Goal: Use online tool/utility: Utilize a website feature to perform a specific function

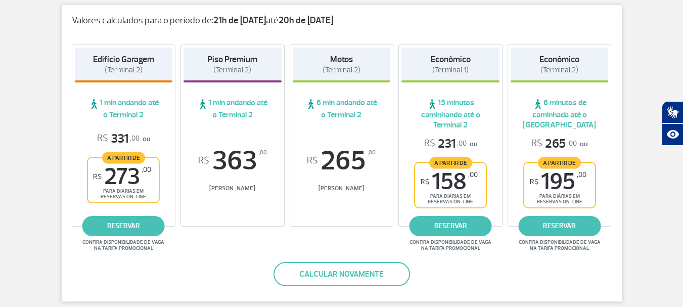
scroll to position [206, 0]
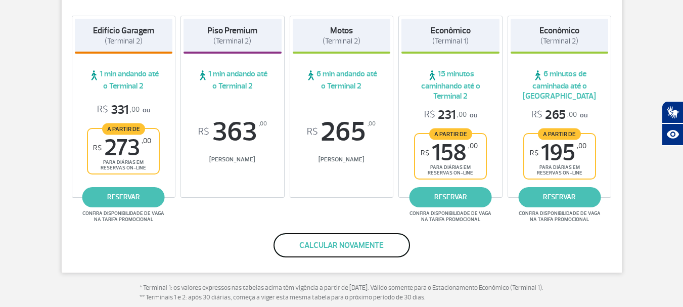
click at [329, 247] on button "Calcular novamente" at bounding box center [341, 245] width 136 height 24
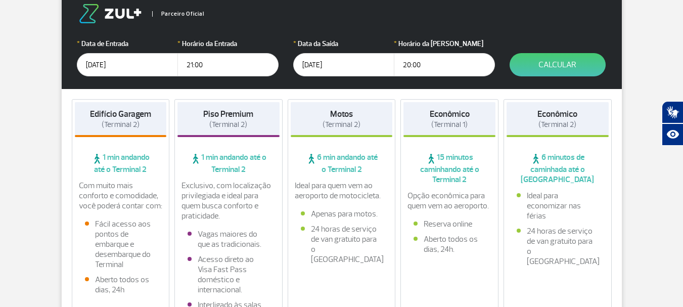
scroll to position [173, 0]
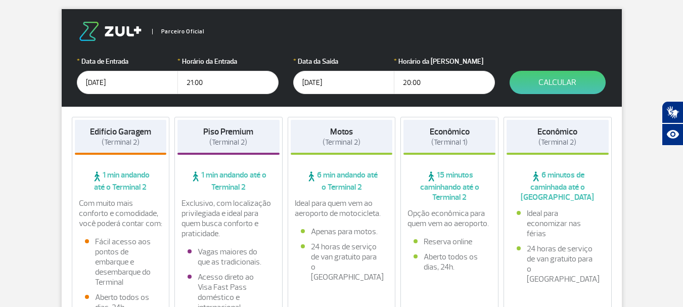
click at [192, 79] on input "21:00" at bounding box center [227, 82] width 101 height 23
type input "19:00"
click at [411, 80] on input "20:00" at bounding box center [444, 82] width 101 height 23
type input "16:00"
click at [555, 86] on button "Calcular" at bounding box center [557, 82] width 96 height 23
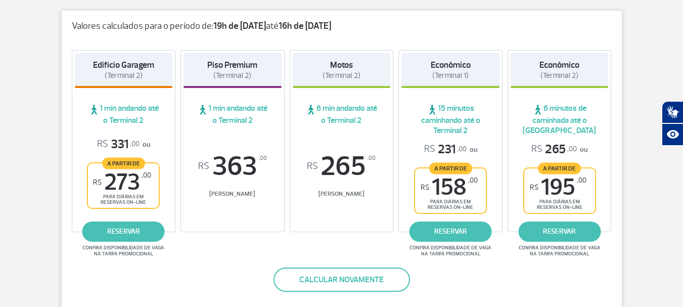
scroll to position [223, 0]
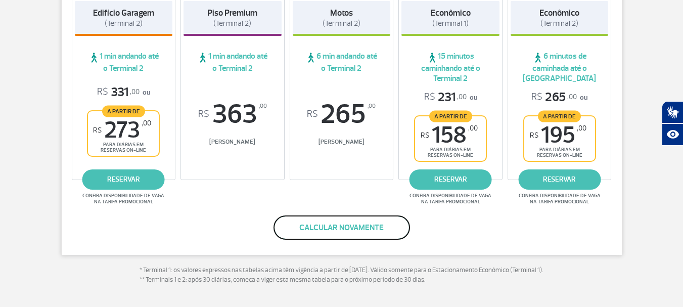
click at [327, 229] on button "Calcular novamente" at bounding box center [341, 227] width 136 height 24
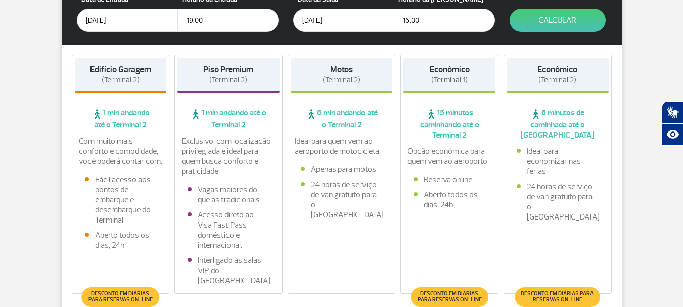
scroll to position [191, 0]
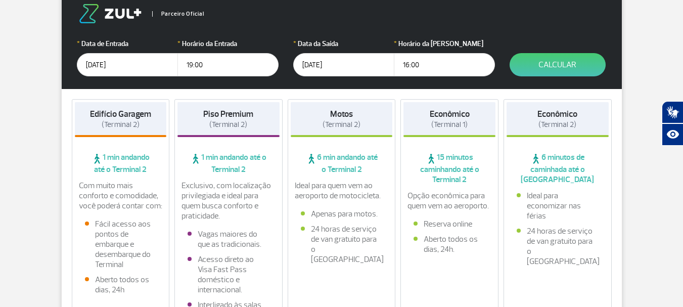
drag, startPoint x: 209, startPoint y: 62, endPoint x: 170, endPoint y: 62, distance: 38.9
click at [170, 62] on div "* Data de Entrada [DATE] * Horário da Entrada 19:00" at bounding box center [177, 57] width 201 height 38
type input "18:30"
click at [409, 65] on input "16:00" at bounding box center [444, 64] width 101 height 23
click at [416, 63] on input "16:00" at bounding box center [444, 64] width 101 height 23
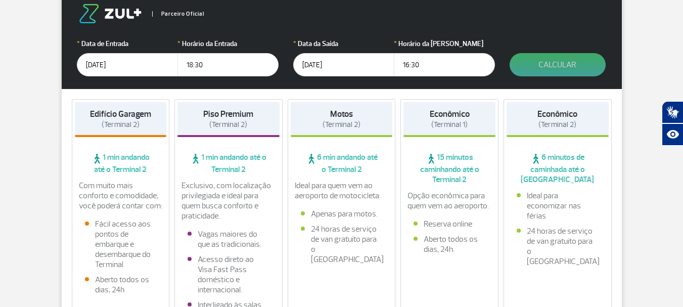
type input "16:30"
click at [554, 64] on button "Calcular" at bounding box center [557, 64] width 96 height 23
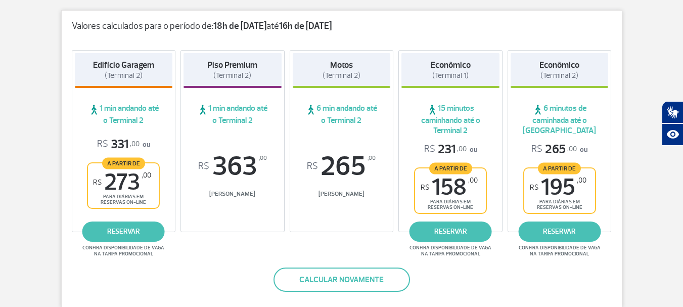
scroll to position [194, 0]
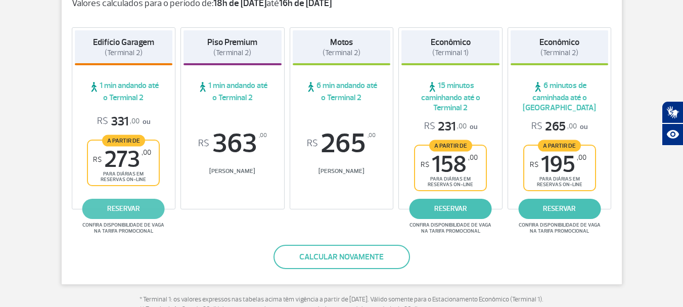
click at [129, 210] on link "reservar" at bounding box center [123, 209] width 82 height 20
